Goal: Transaction & Acquisition: Purchase product/service

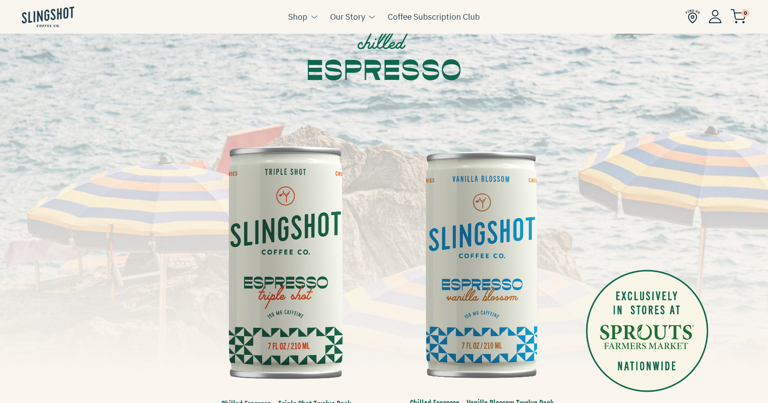
scroll to position [96, 0]
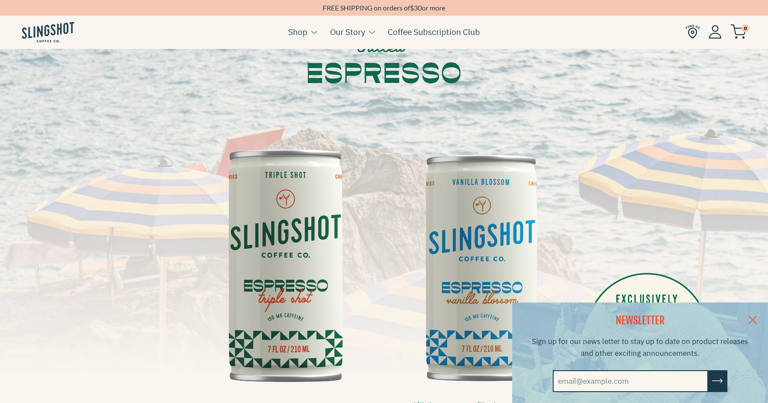
click at [754, 315] on link at bounding box center [753, 319] width 31 height 34
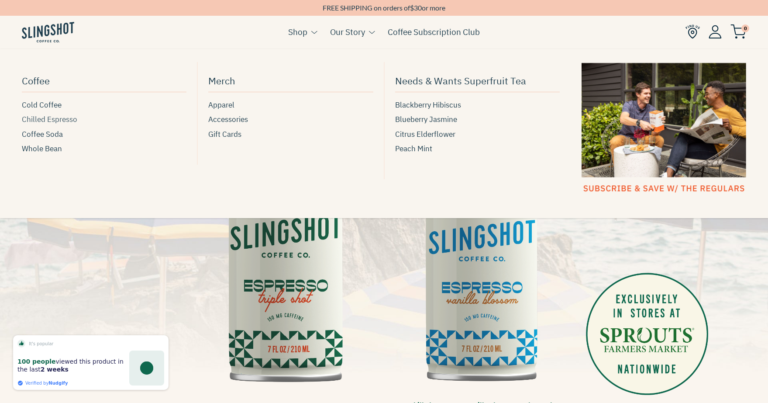
click at [64, 120] on span "Chilled Espresso" at bounding box center [49, 120] width 55 height 12
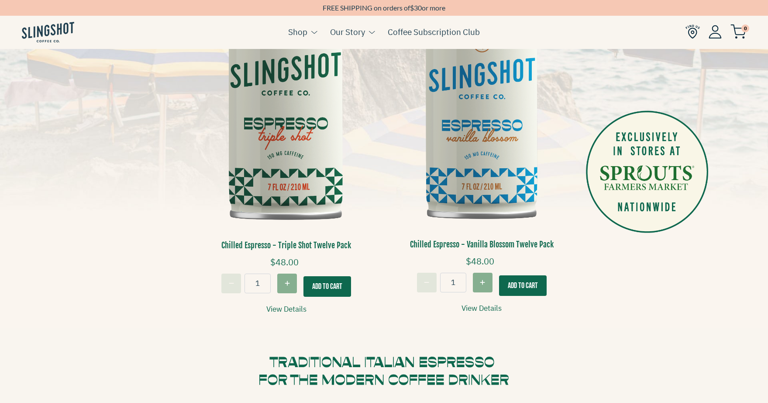
scroll to position [261, 0]
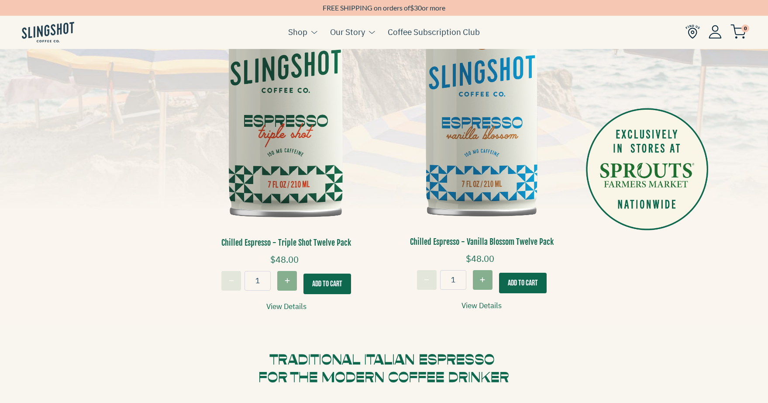
click at [324, 284] on button "Add To Cart" at bounding box center [328, 283] width 48 height 21
click at [741, 35] on img at bounding box center [739, 31] width 16 height 14
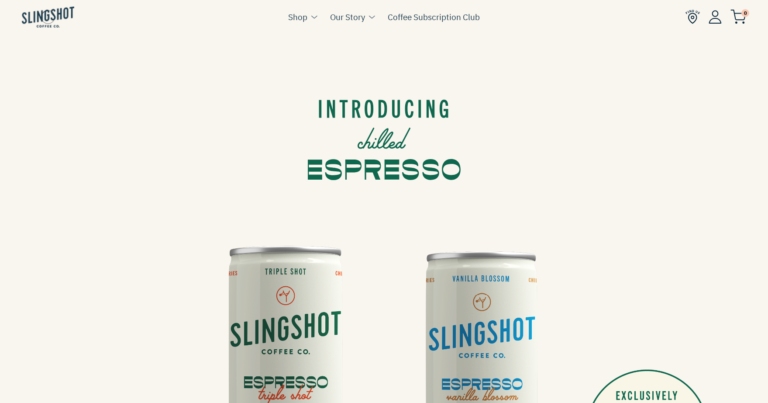
scroll to position [261, 7]
